Goal: Task Accomplishment & Management: Complete application form

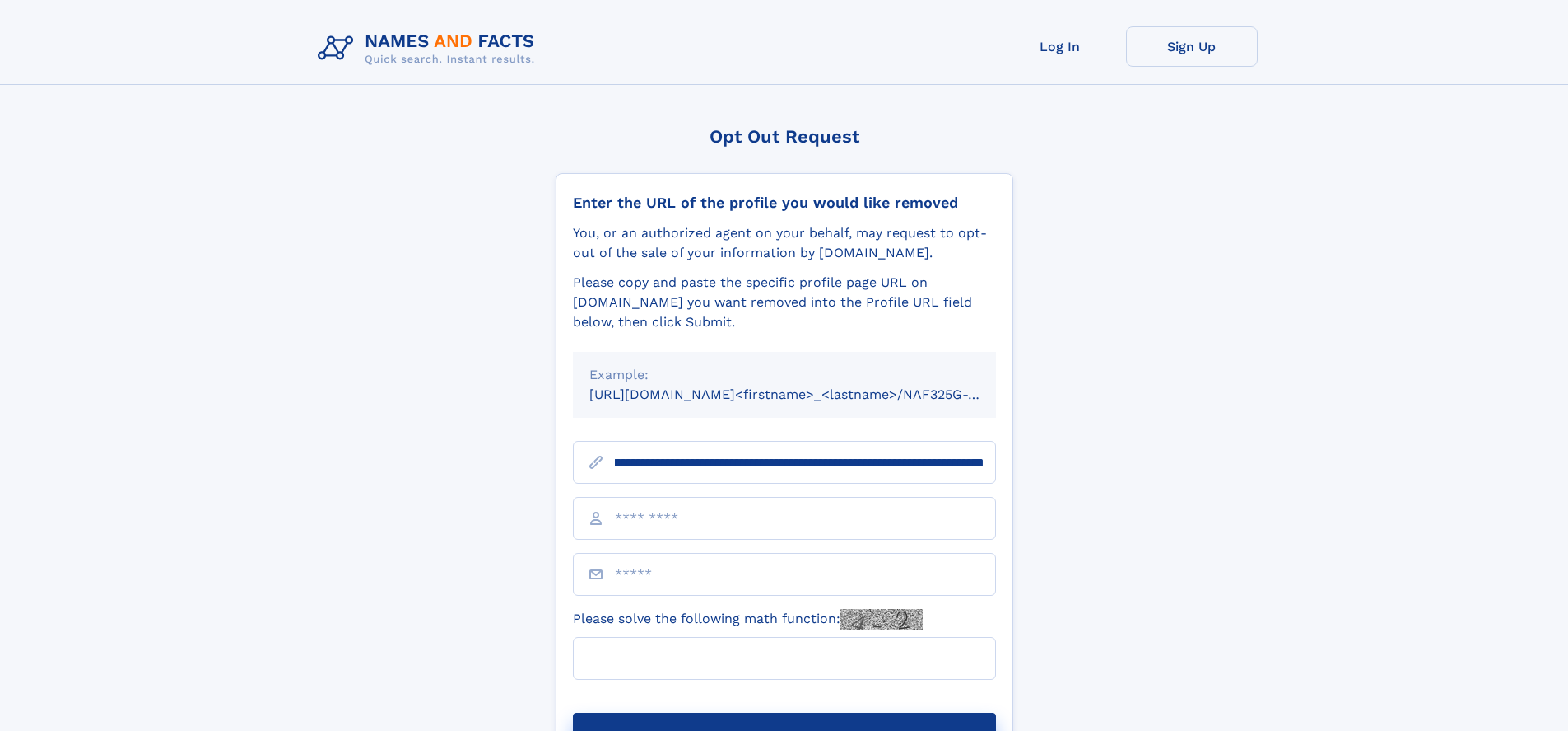
scroll to position [0, 195]
type input "**********"
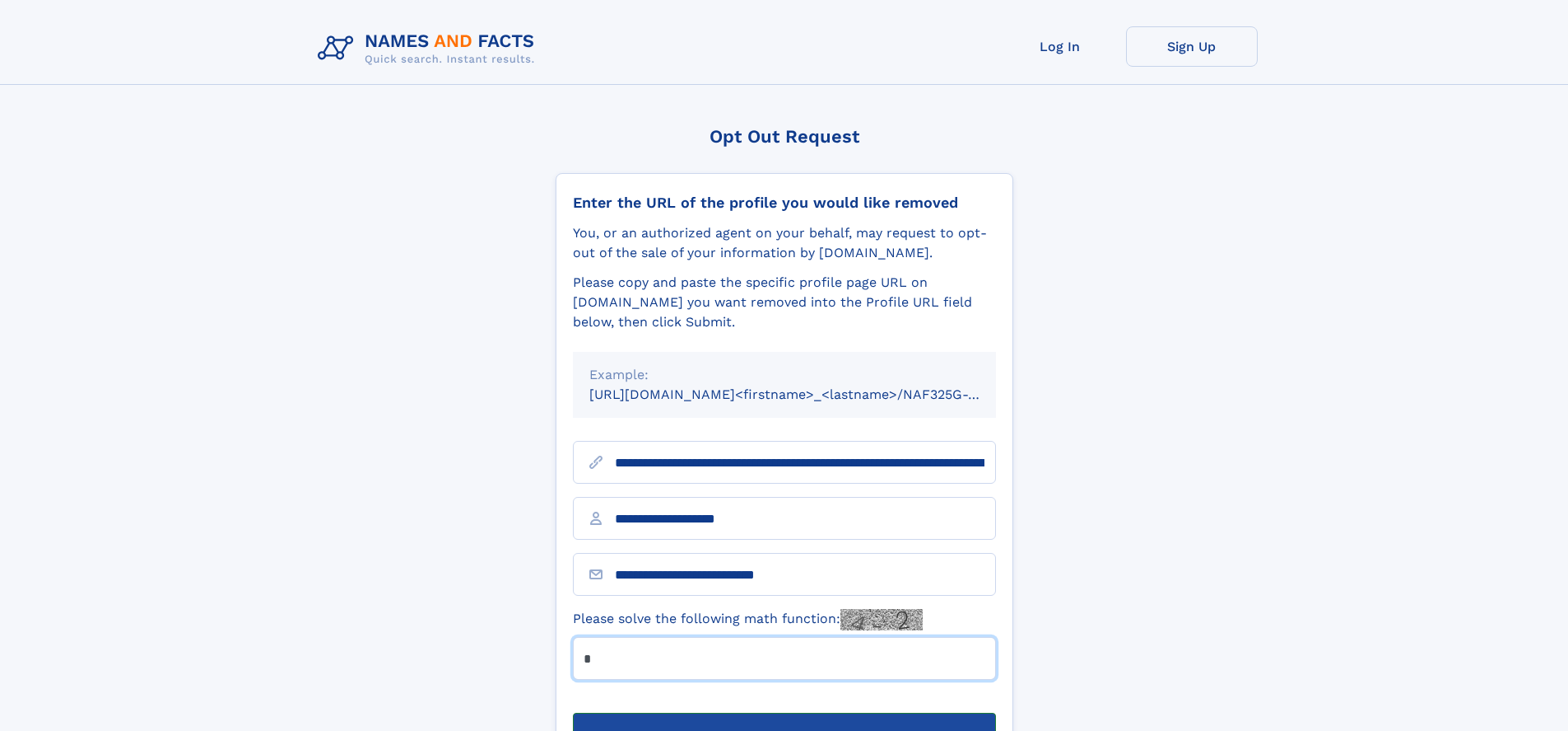
type input "*"
click at [784, 713] on button "Submit Opt Out Request" at bounding box center [784, 739] width 423 height 53
